Goal: Navigation & Orientation: Find specific page/section

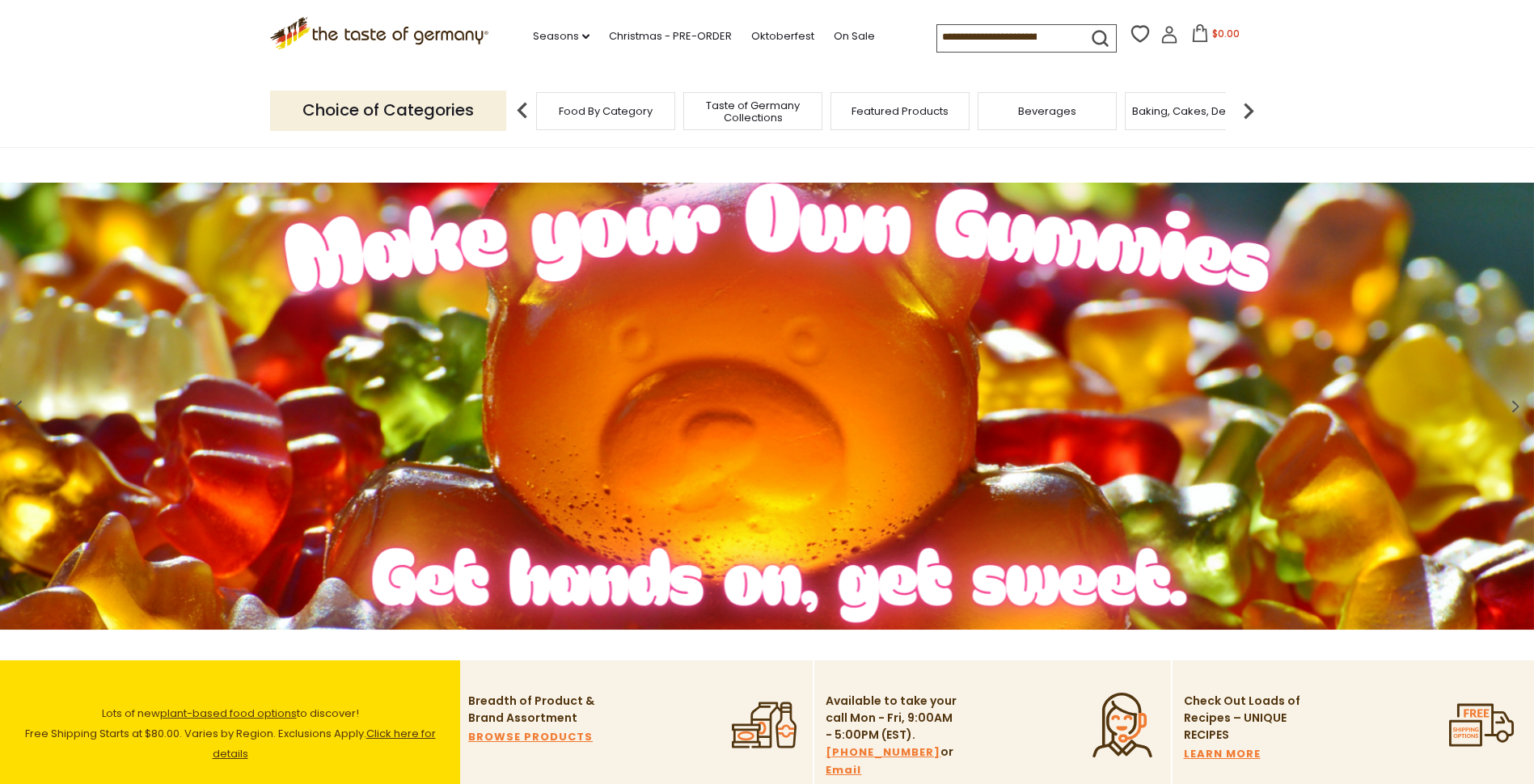
click at [613, 127] on div "Food By Category" at bounding box center [606, 110] width 139 height 38
click at [613, 110] on span "Food By Category" at bounding box center [598, 111] width 94 height 12
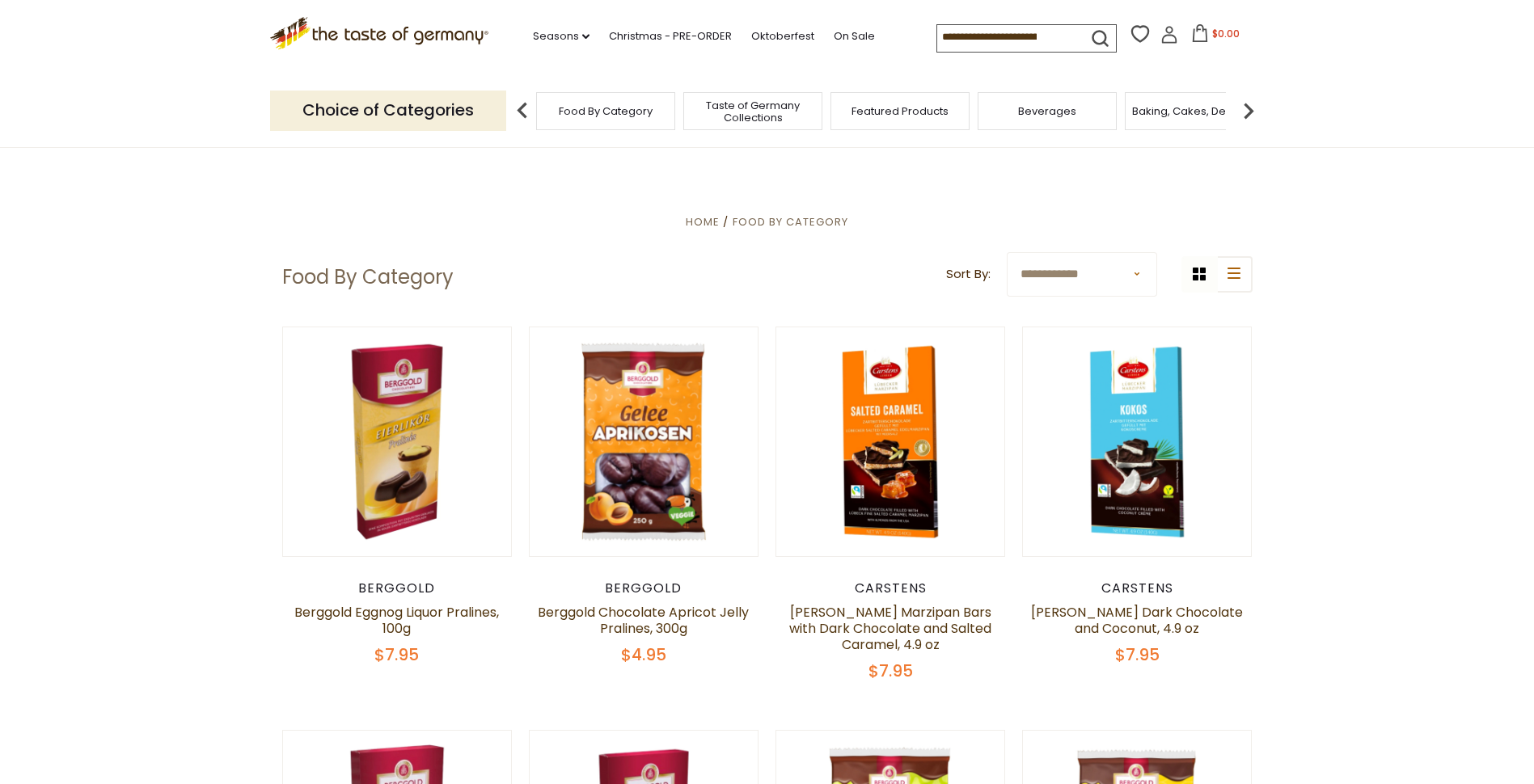
click at [1249, 110] on img at bounding box center [1249, 110] width 33 height 33
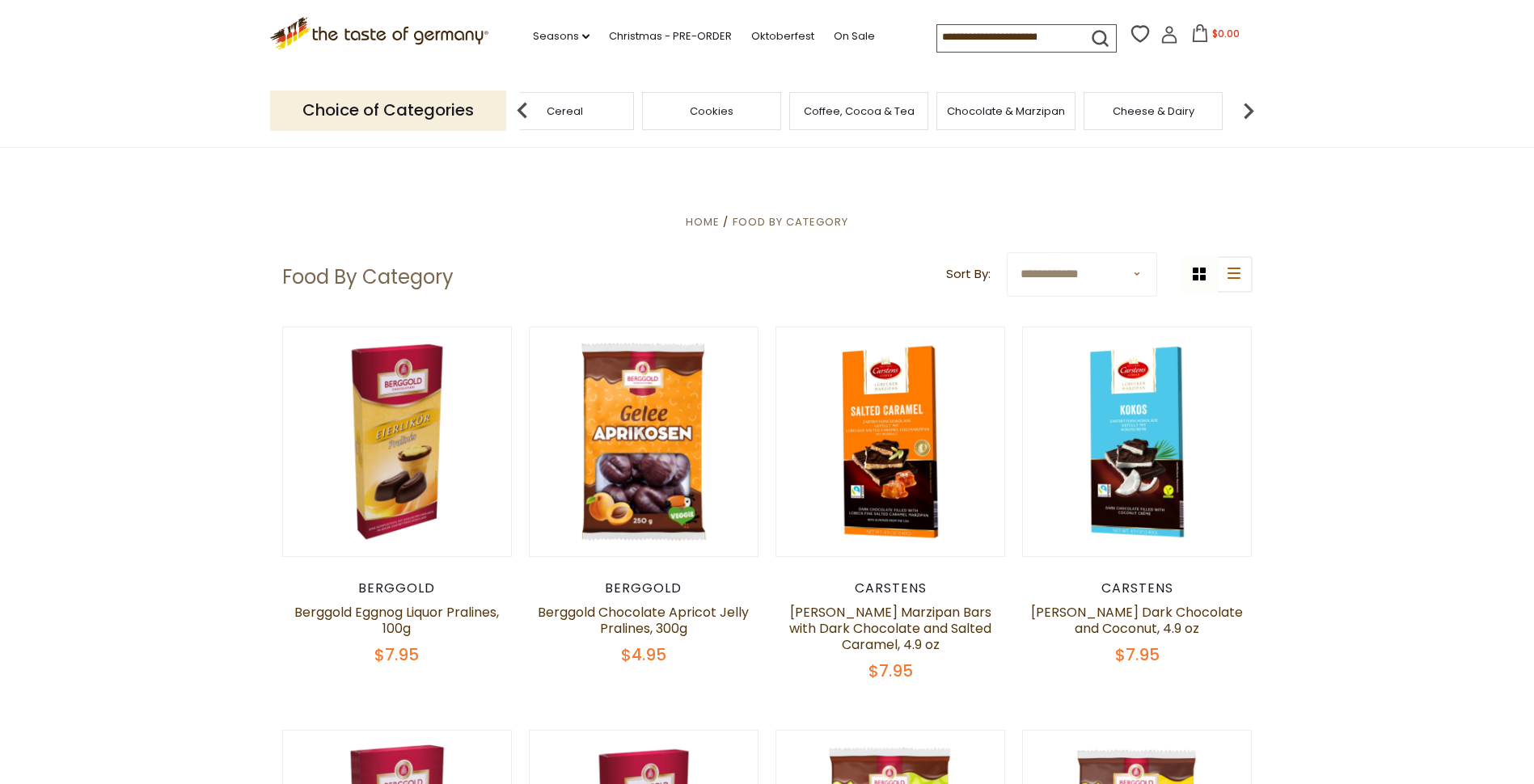
click at [1249, 110] on img at bounding box center [1249, 110] width 33 height 33
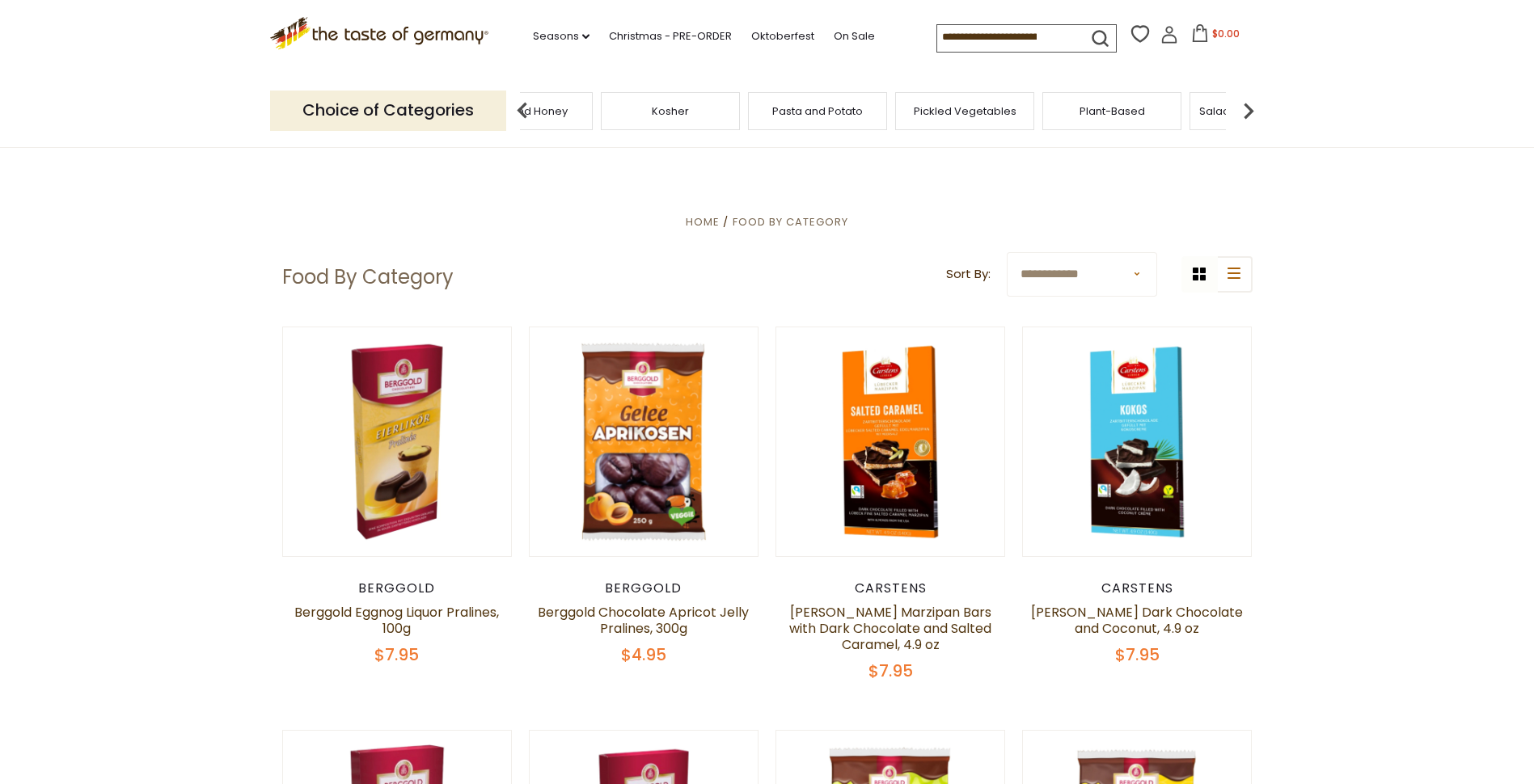
click at [1249, 110] on img at bounding box center [1249, 110] width 33 height 33
